Goal: Information Seeking & Learning: Check status

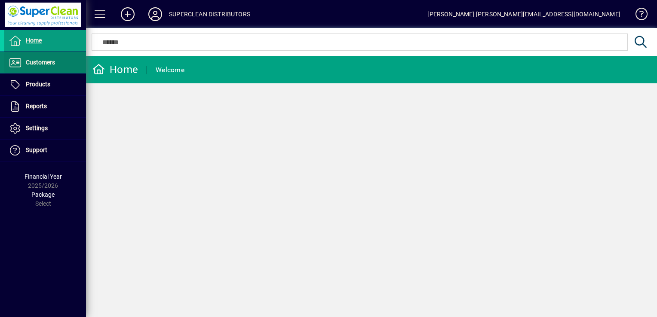
click at [46, 65] on span "Customers" at bounding box center [40, 62] width 29 height 7
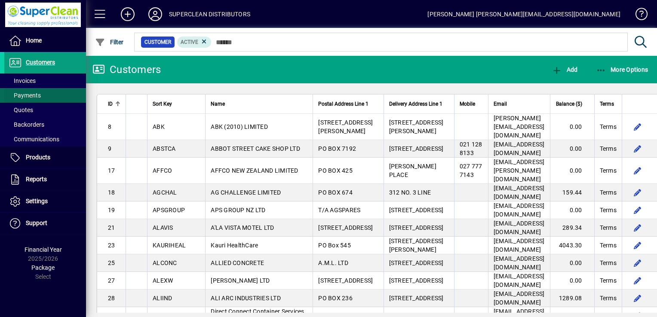
click at [37, 95] on span "Payments" at bounding box center [25, 95] width 32 height 7
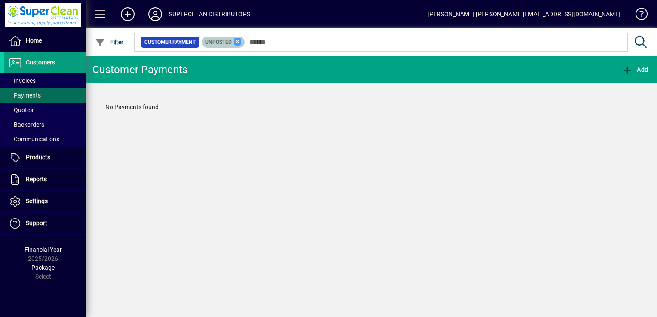
click at [238, 44] on icon at bounding box center [238, 42] width 8 height 8
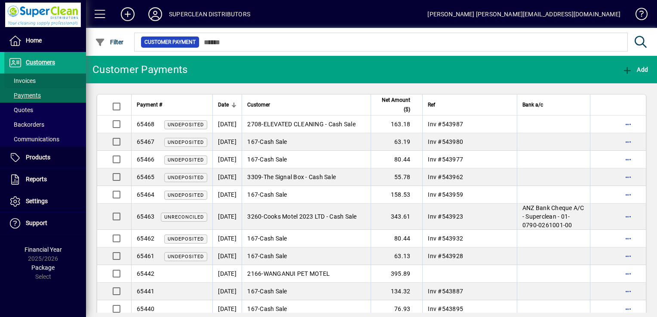
click at [32, 82] on span "Invoices" at bounding box center [22, 80] width 27 height 7
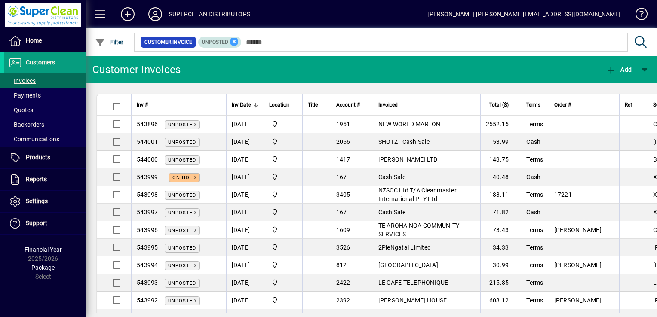
click at [234, 42] on icon at bounding box center [235, 42] width 8 height 8
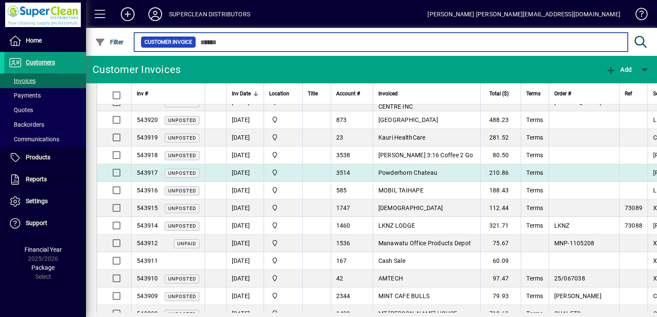
scroll to position [1459, 0]
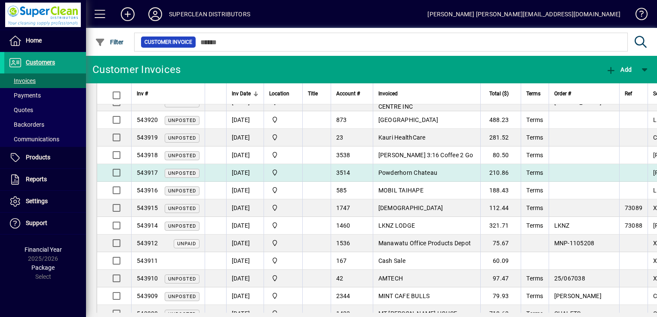
click at [317, 166] on td at bounding box center [316, 173] width 28 height 18
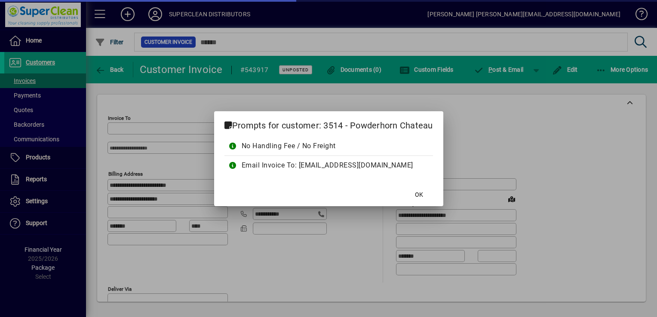
type input "**********"
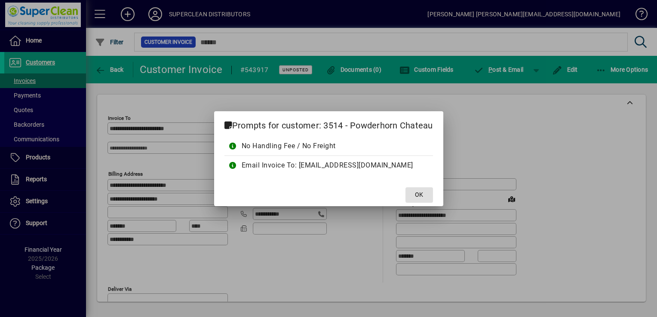
click at [421, 195] on span "OK" at bounding box center [419, 195] width 8 height 9
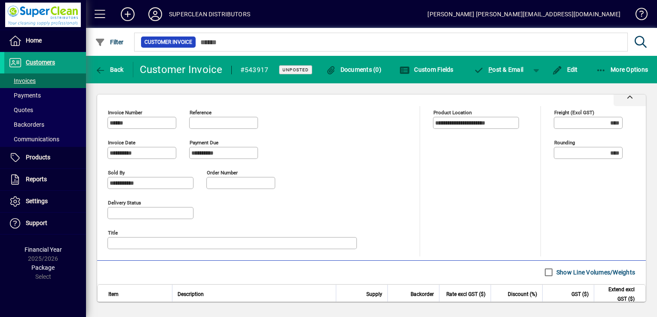
scroll to position [419, 0]
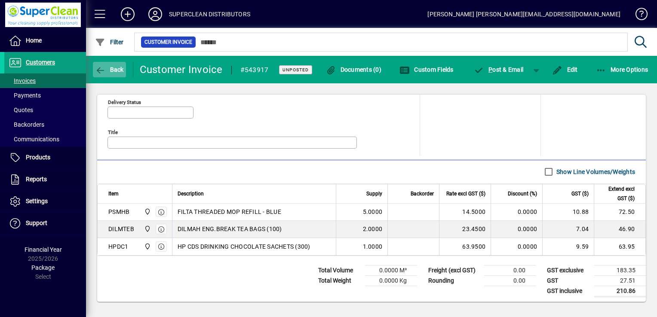
click at [108, 66] on span "Back" at bounding box center [109, 69] width 29 height 7
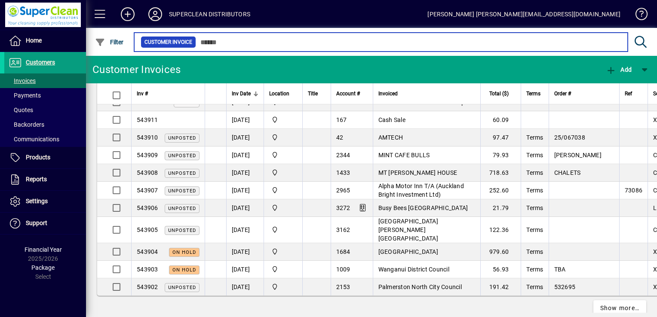
scroll to position [1600, 0]
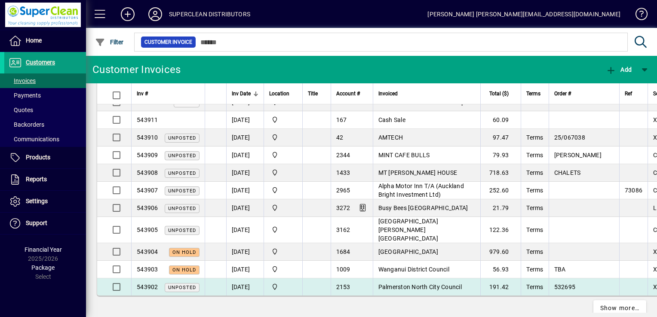
click at [421, 284] on span "Palmerston North City Council" at bounding box center [420, 287] width 83 height 7
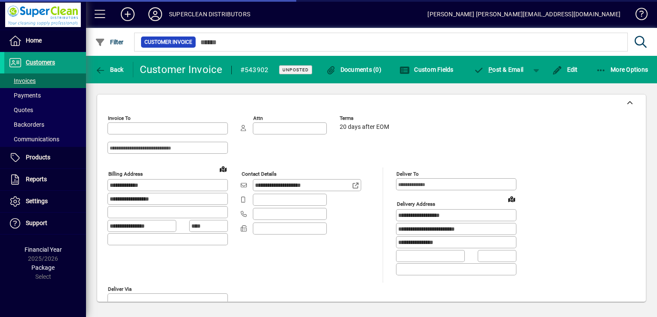
type input "**********"
type input "******"
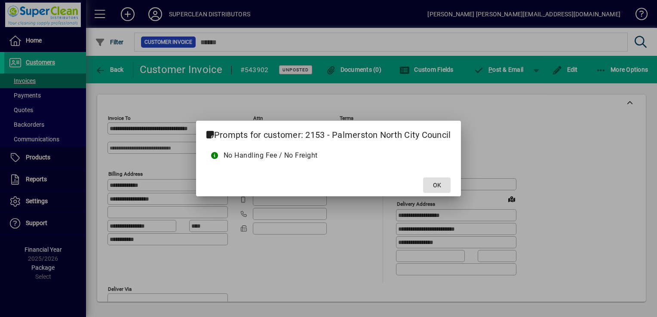
click at [440, 182] on span "OK" at bounding box center [437, 185] width 8 height 9
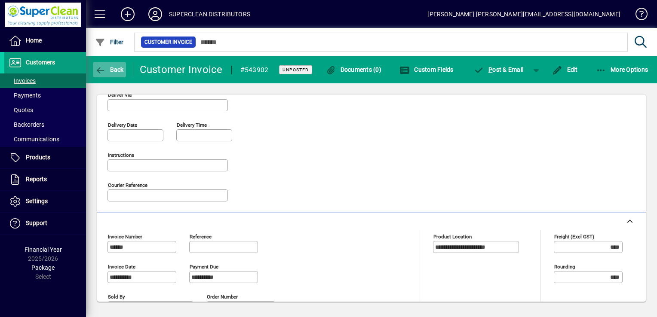
scroll to position [194, 0]
click at [107, 67] on span "Back" at bounding box center [109, 69] width 29 height 7
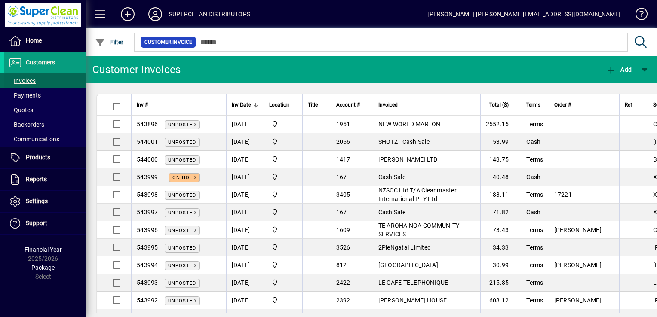
click at [26, 78] on span "Invoices" at bounding box center [22, 80] width 27 height 7
click at [46, 59] on span "Customers" at bounding box center [40, 62] width 29 height 7
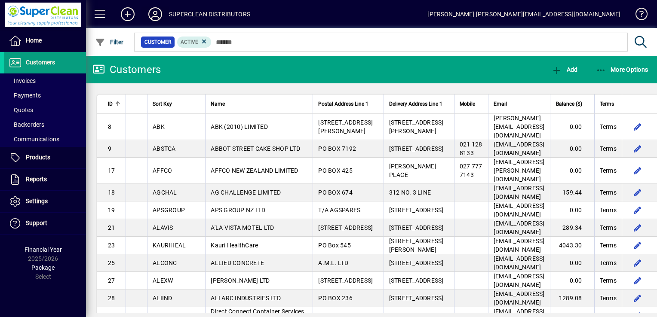
click at [157, 13] on icon at bounding box center [155, 14] width 17 height 14
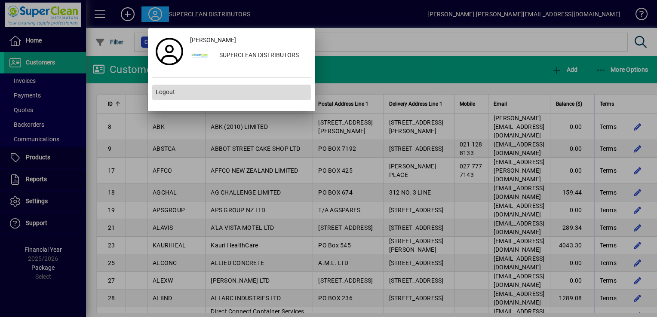
click at [177, 93] on span at bounding box center [231, 92] width 159 height 21
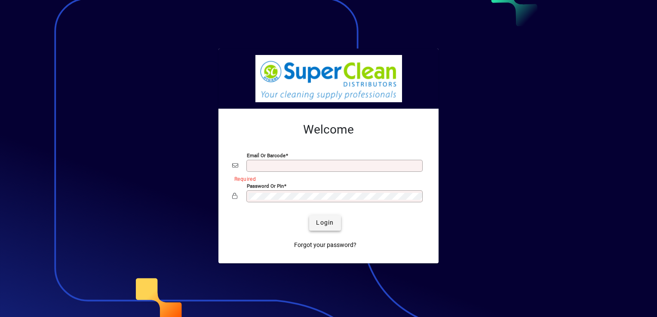
type input "**********"
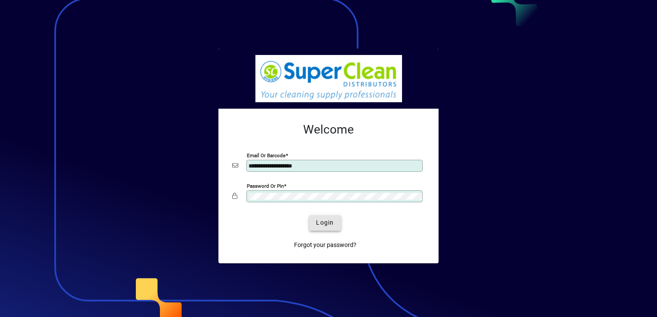
drag, startPoint x: 329, startPoint y: 228, endPoint x: 325, endPoint y: 225, distance: 4.6
click at [329, 228] on span "submit" at bounding box center [324, 223] width 31 height 21
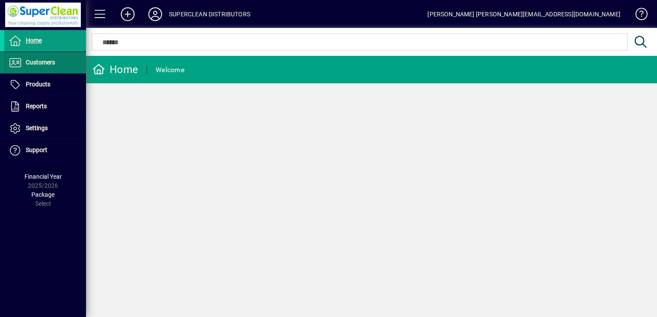
click at [43, 65] on span "Customers" at bounding box center [40, 62] width 29 height 7
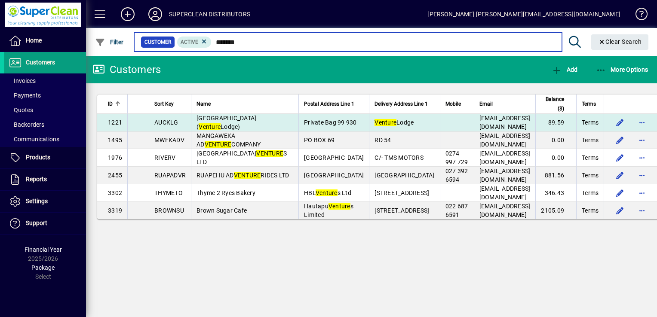
type input "*******"
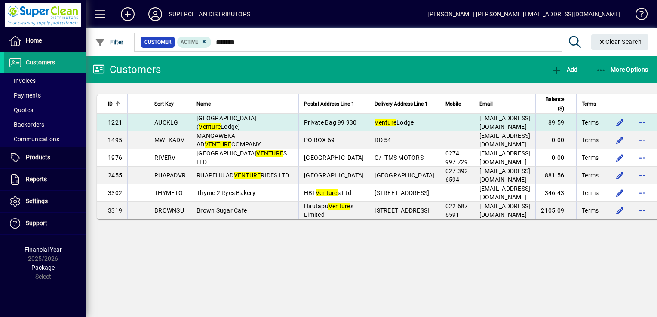
click at [276, 127] on td "[GEOGRAPHIC_DATA] ( [GEOGRAPHIC_DATA])" at bounding box center [245, 123] width 108 height 18
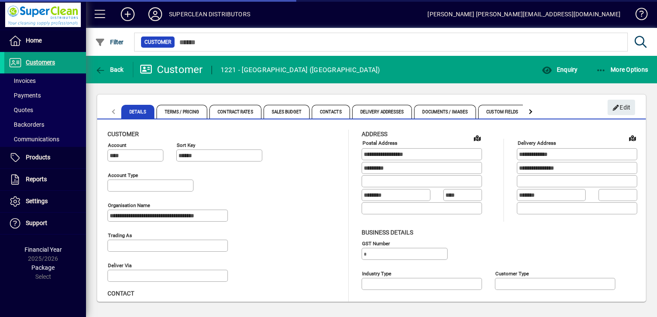
type input "**********"
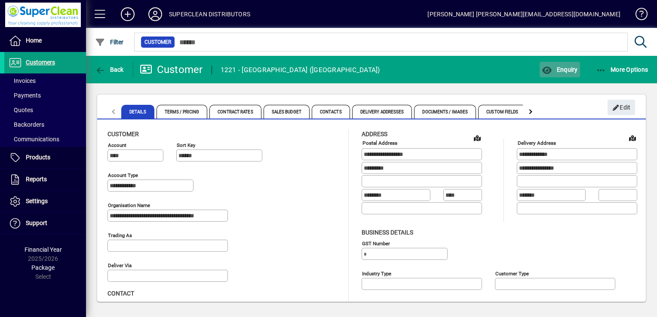
click at [573, 70] on span "Enquiry" at bounding box center [560, 69] width 36 height 7
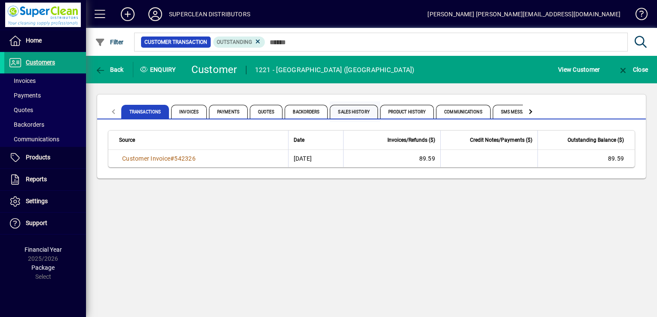
click at [338, 111] on span "Sales History" at bounding box center [354, 112] width 48 height 14
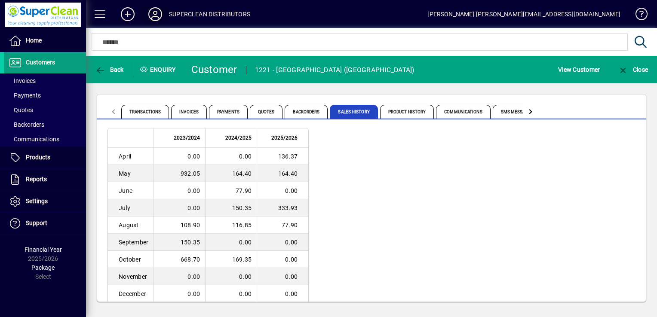
click at [160, 7] on icon at bounding box center [155, 14] width 17 height 14
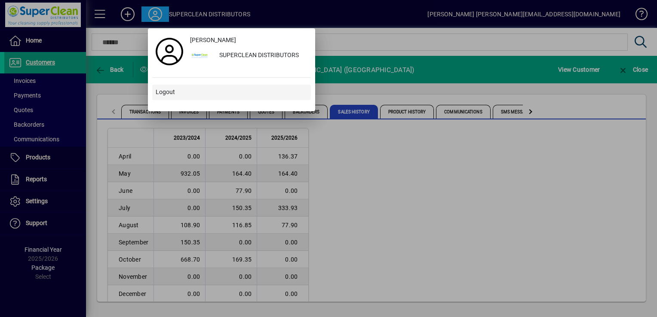
click at [174, 92] on span "Logout" at bounding box center [165, 92] width 19 height 9
